Goal: Navigation & Orientation: Find specific page/section

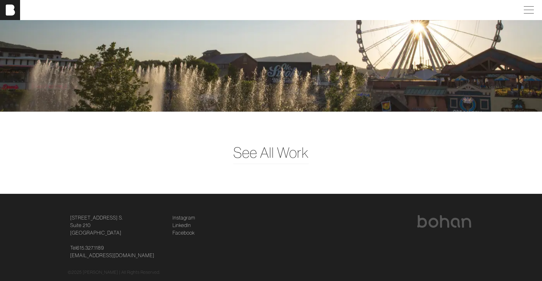
scroll to position [1638, 0]
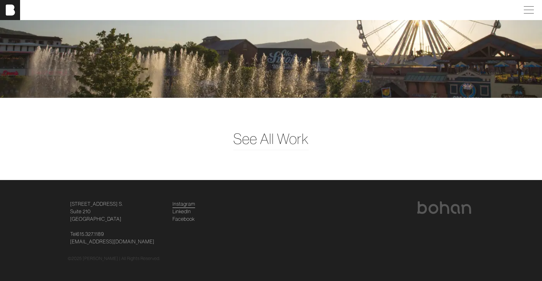
click at [189, 203] on link "Instagram" at bounding box center [183, 204] width 23 height 8
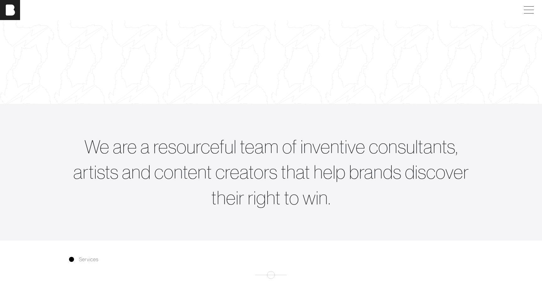
scroll to position [0, 0]
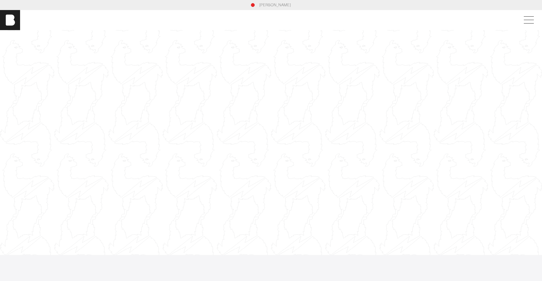
click at [274, 4] on link "[PERSON_NAME]" at bounding box center [275, 5] width 32 height 6
click at [181, 149] on div at bounding box center [271, 142] width 542 height 305
click at [180, 148] on div at bounding box center [271, 142] width 542 height 305
click at [181, 148] on div at bounding box center [271, 142] width 542 height 305
click at [206, 144] on div at bounding box center [271, 142] width 542 height 305
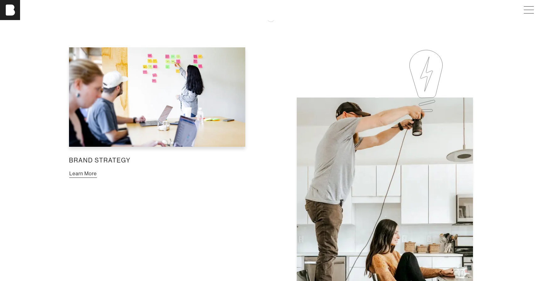
scroll to position [401, 0]
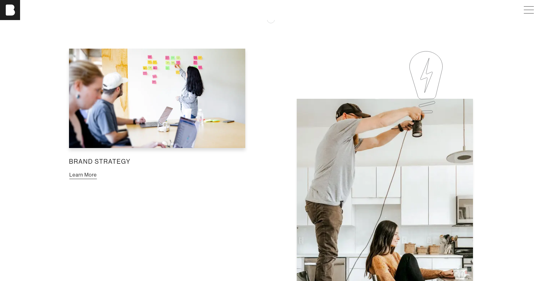
click at [93, 175] on button "Learn More" at bounding box center [83, 175] width 28 height 8
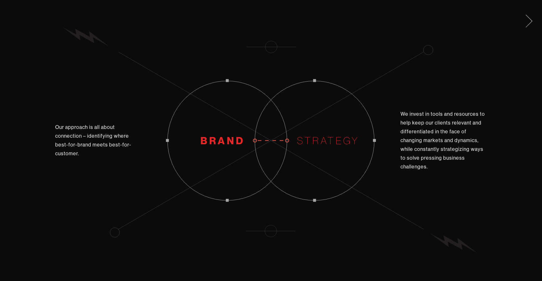
click at [531, 21] on span at bounding box center [527, 20] width 13 height 10
